Goal: Task Accomplishment & Management: Manage account settings

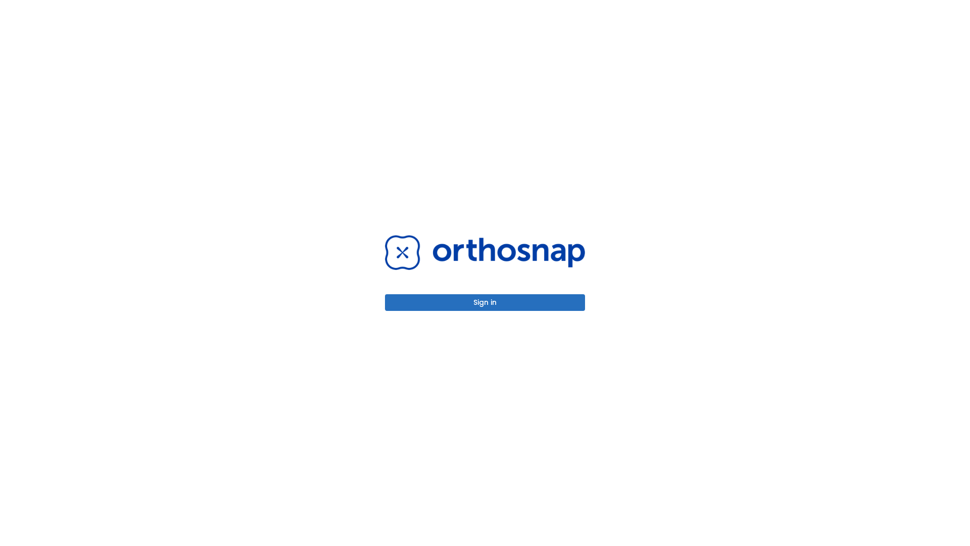
click at [485, 302] on button "Sign in" at bounding box center [485, 302] width 200 height 17
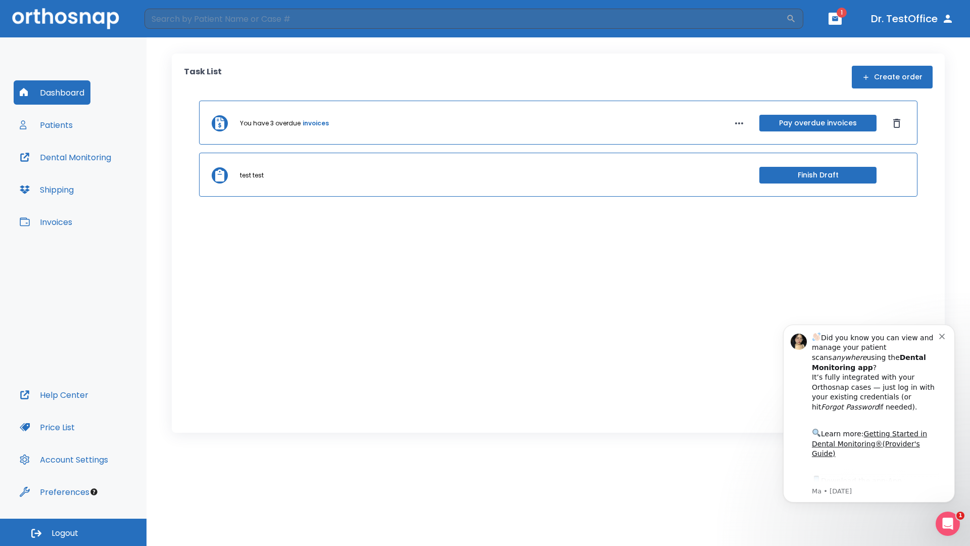
click at [73, 532] on span "Logout" at bounding box center [65, 533] width 27 height 11
